Goal: Task Accomplishment & Management: Manage account settings

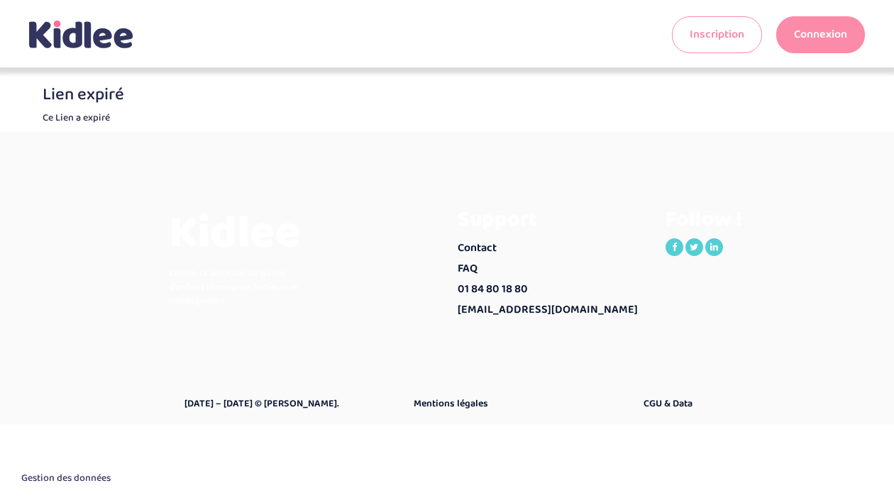
click at [843, 36] on link "Connexion" at bounding box center [821, 34] width 89 height 37
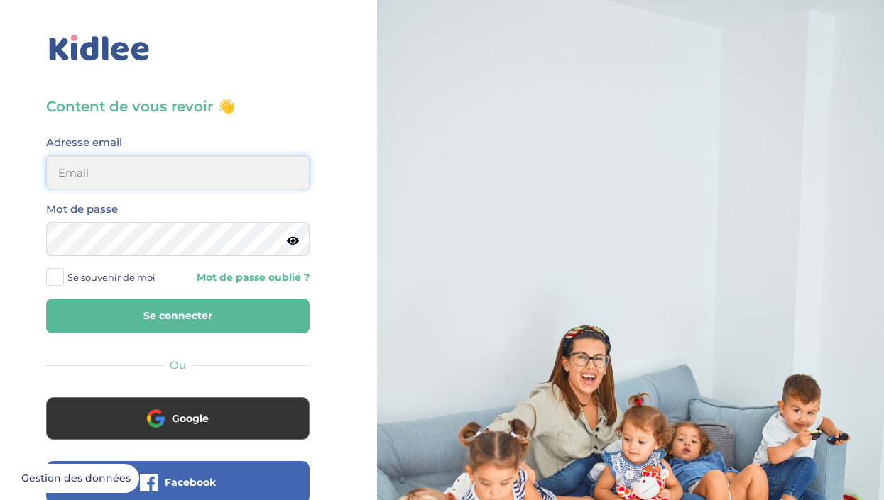
type input "solene.mourey@gmail.com"
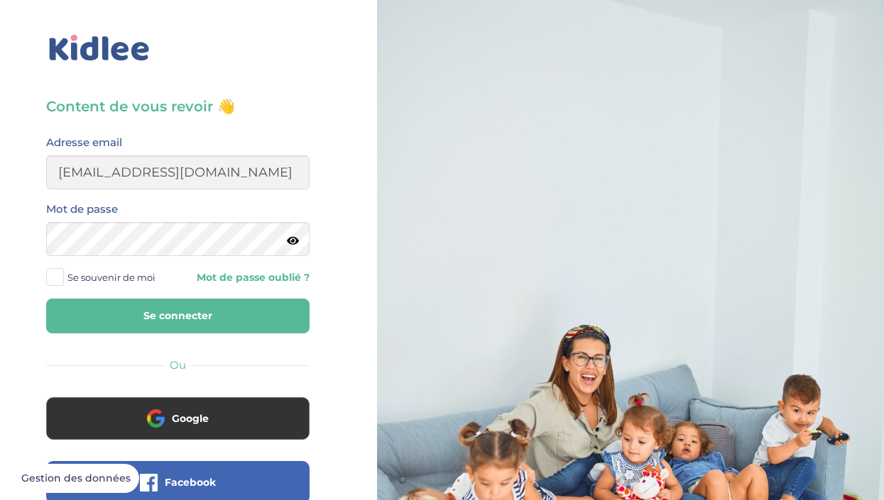
click at [175, 310] on button "Se connecter" at bounding box center [177, 316] width 263 height 35
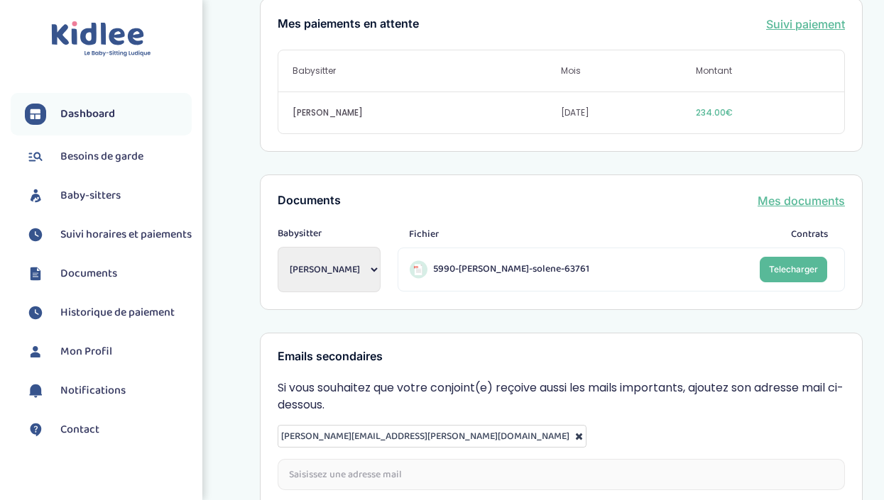
scroll to position [479, 0]
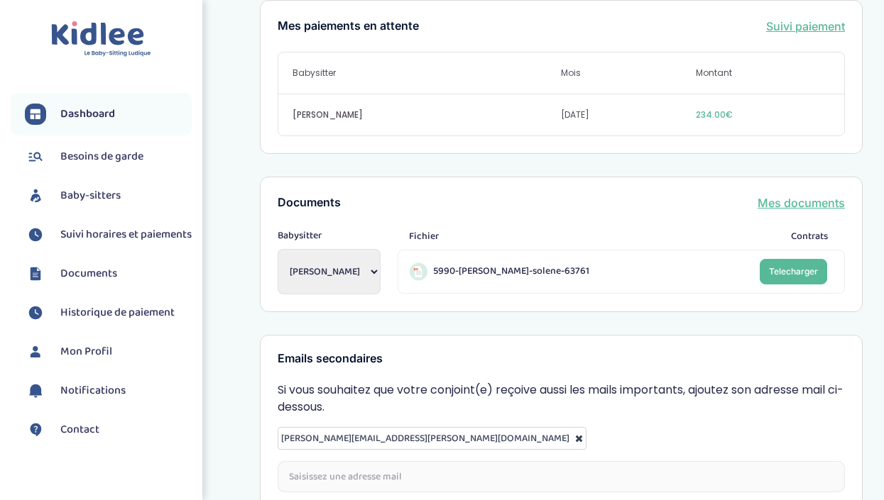
click at [87, 243] on span "Suivi horaires et paiements" at bounding box center [125, 234] width 131 height 17
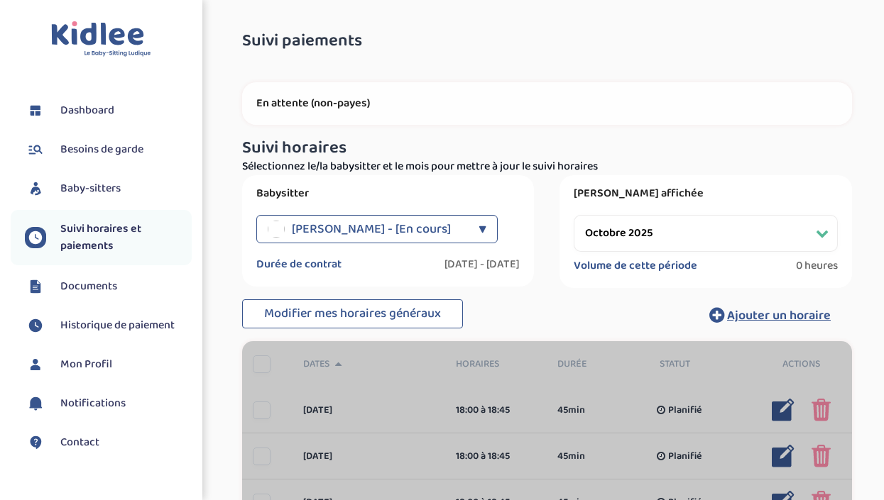
select select "octobre 2025"
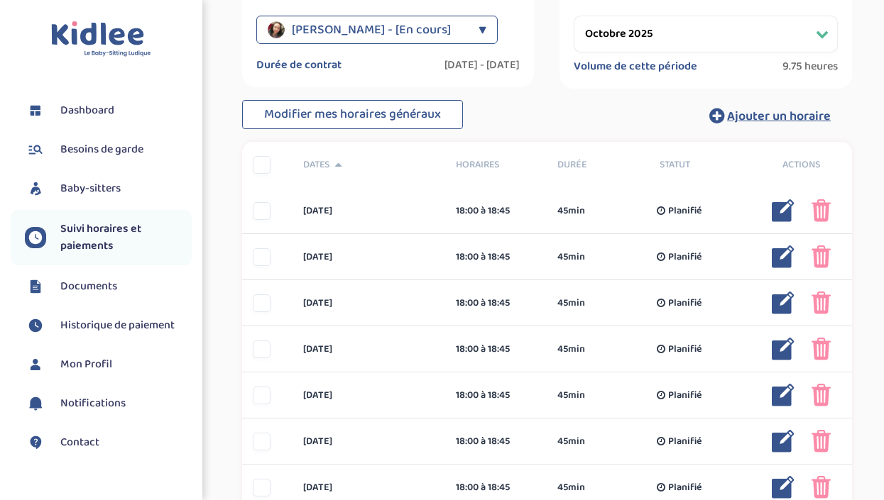
scroll to position [200, 0]
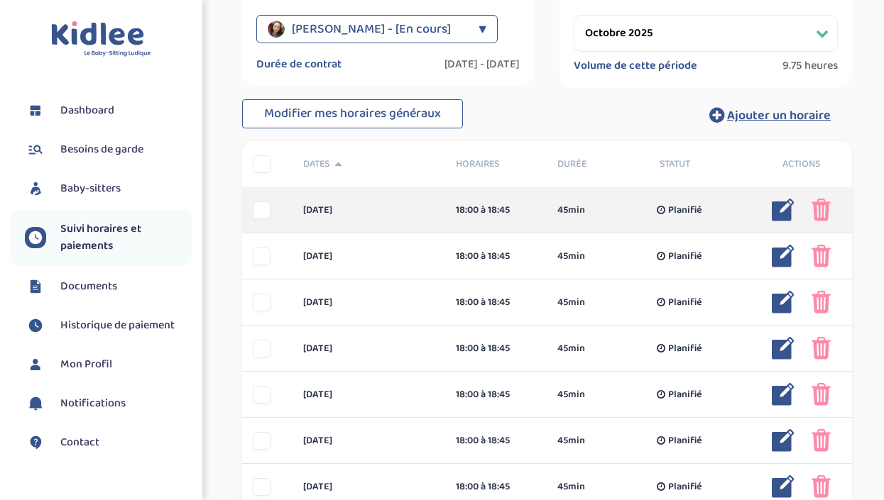
click at [821, 212] on img at bounding box center [820, 210] width 19 height 23
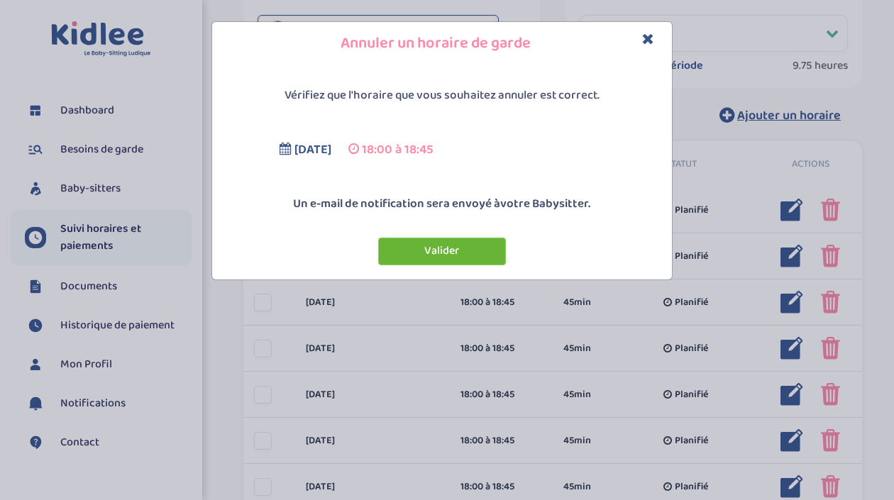
click at [414, 249] on button "Valider" at bounding box center [442, 252] width 128 height 28
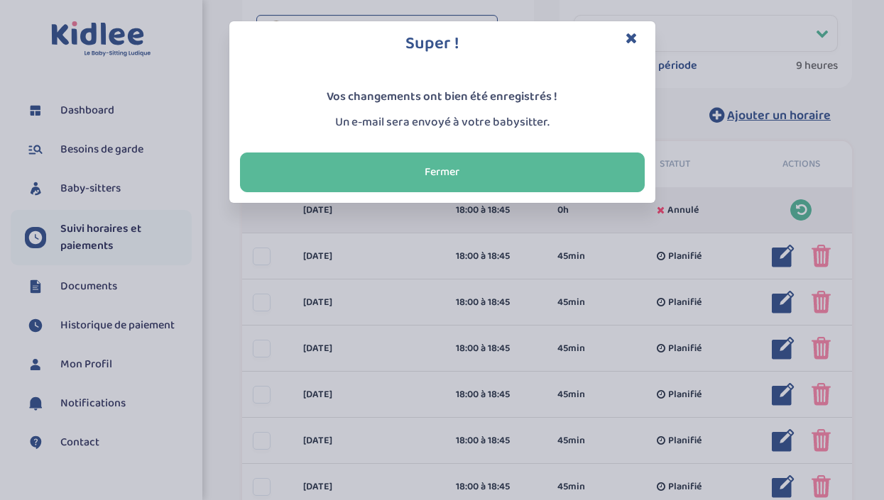
click at [639, 35] on h3 "Super !" at bounding box center [442, 44] width 405 height 24
click at [626, 40] on icon "Close" at bounding box center [631, 38] width 12 height 15
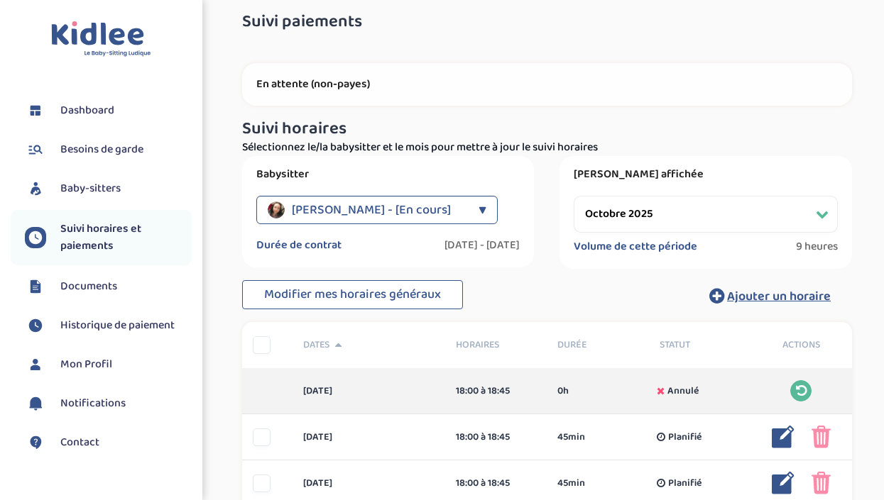
scroll to position [0, 0]
